Goal: Task Accomplishment & Management: Use online tool/utility

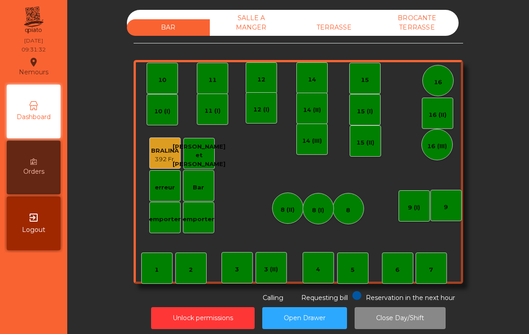
click at [339, 12] on div "BAR SALLE A MANGER TERRASSE BROCANTE TERRASSE" at bounding box center [293, 23] width 332 height 26
click at [340, 22] on div "TERRASSE" at bounding box center [334, 27] width 83 height 17
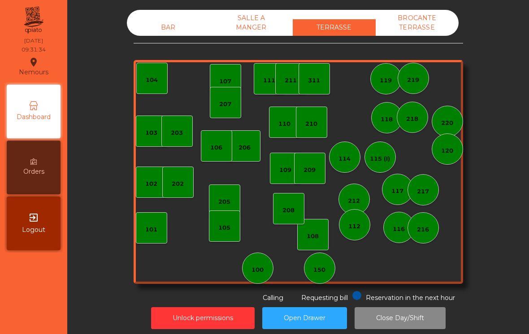
click at [327, 276] on div "150" at bounding box center [319, 268] width 31 height 31
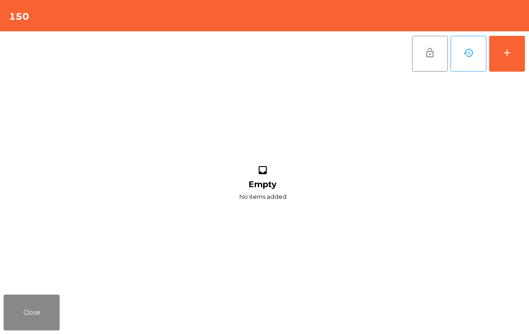
click at [514, 61] on button "add" at bounding box center [507, 54] width 36 height 36
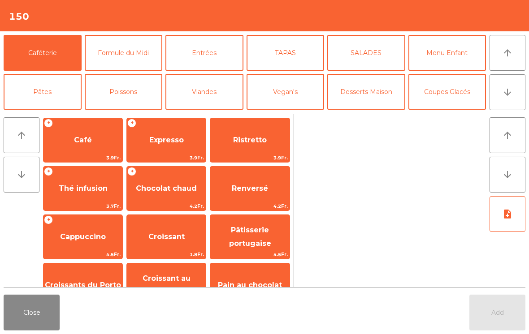
click at [98, 147] on span "Café" at bounding box center [82, 140] width 79 height 24
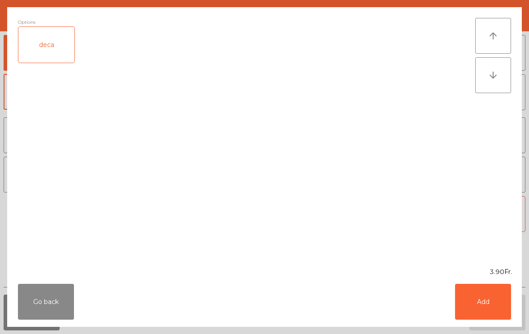
click at [475, 312] on button "Add" at bounding box center [483, 302] width 56 height 36
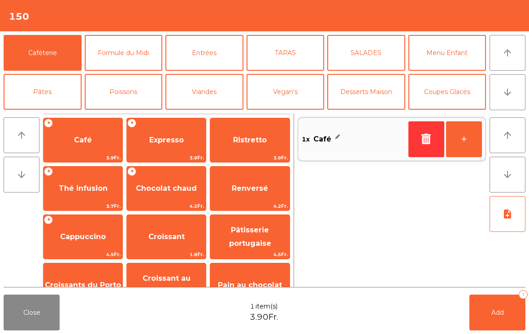
click at [170, 246] on span "Croissant" at bounding box center [166, 237] width 79 height 24
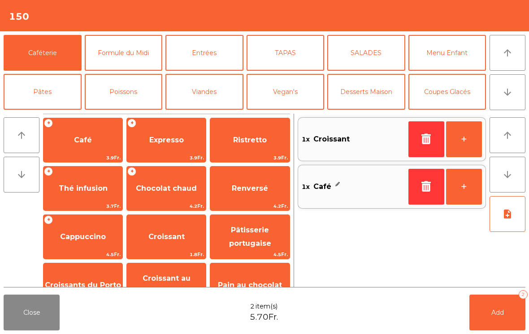
click at [507, 95] on icon "arrow_downward" at bounding box center [507, 92] width 11 height 11
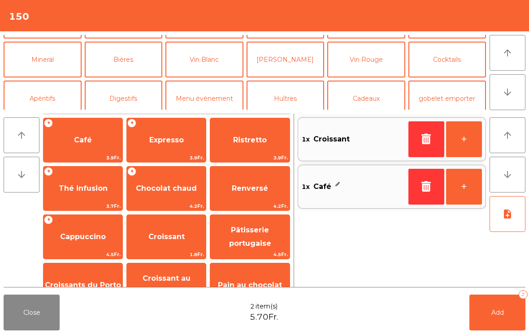
scroll to position [78, 0]
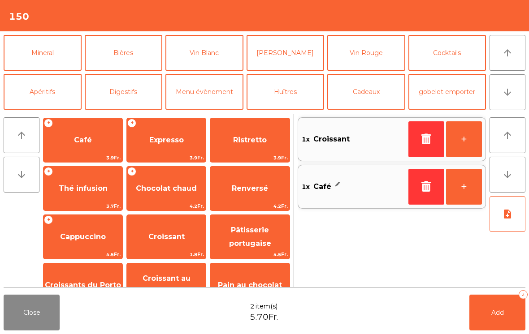
click at [53, 53] on button "Mineral" at bounding box center [43, 53] width 78 height 36
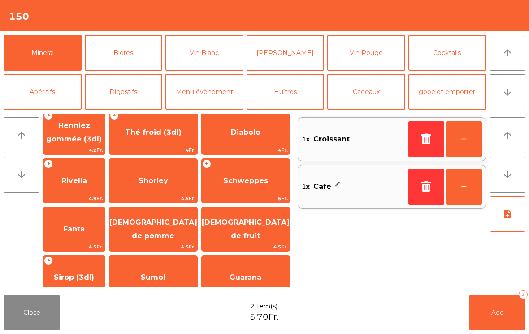
scroll to position [153, 0]
click at [253, 191] on span "Schweppes" at bounding box center [246, 181] width 88 height 24
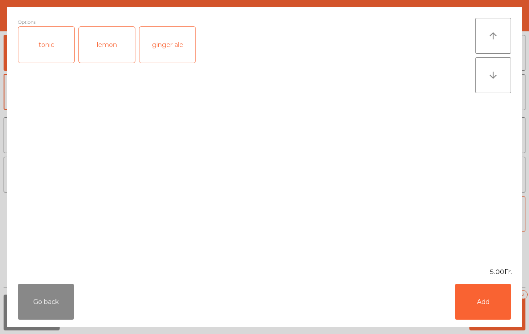
click at [490, 308] on button "Add" at bounding box center [483, 302] width 56 height 36
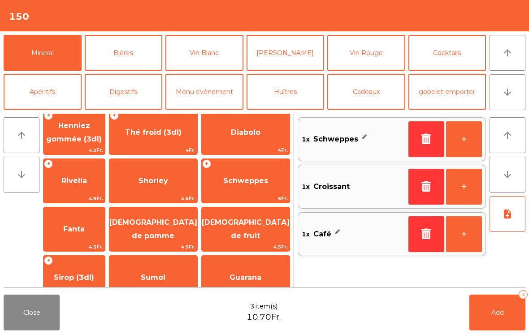
click at [498, 309] on span "Add" at bounding box center [497, 313] width 13 height 8
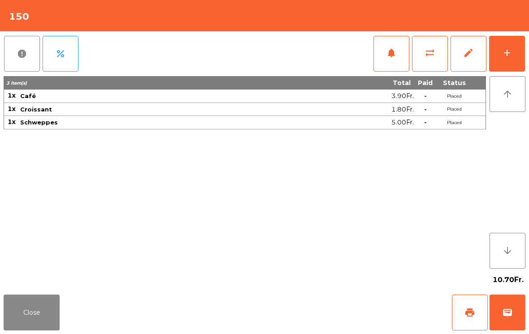
click at [469, 315] on span "print" at bounding box center [469, 312] width 11 height 11
